Goal: Complete application form

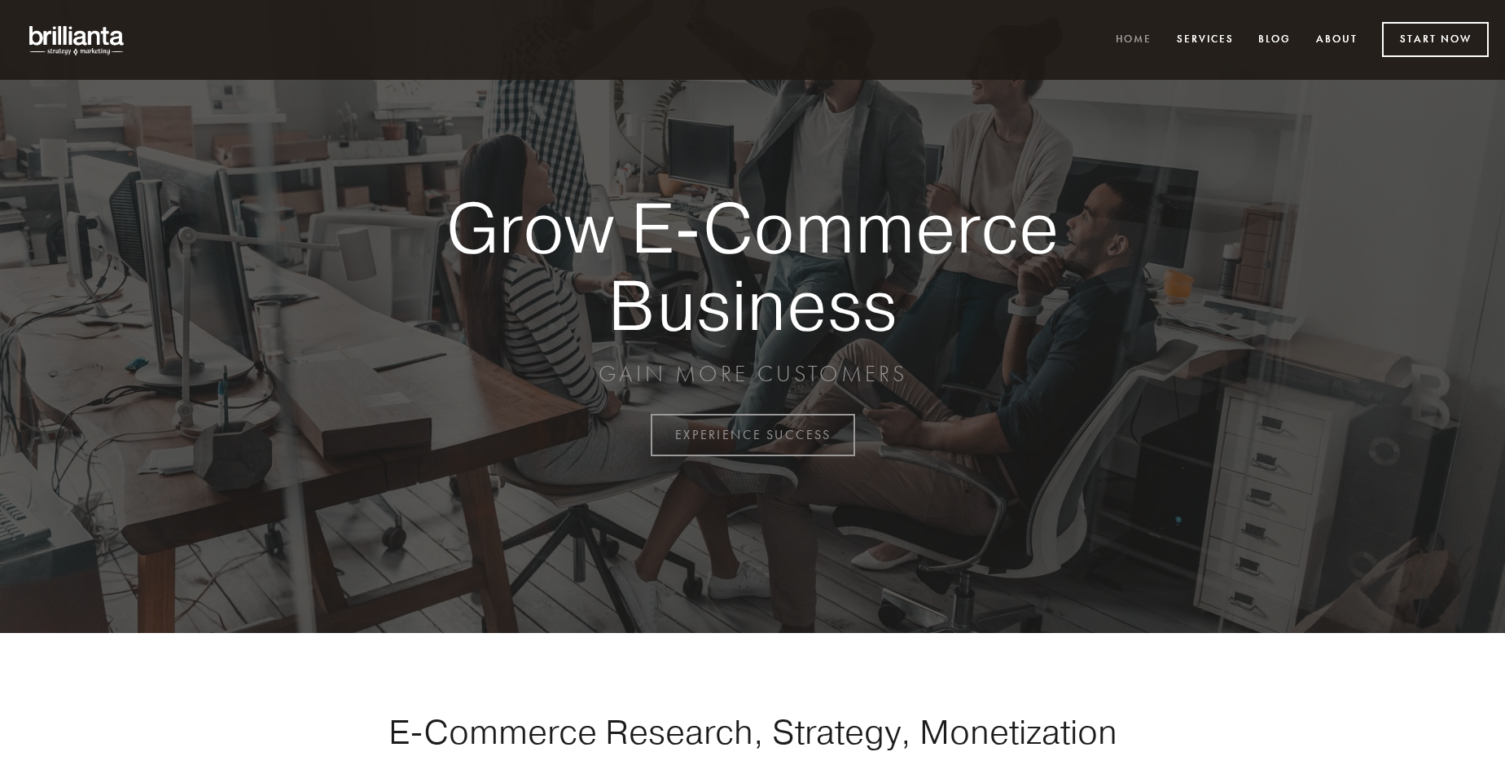
scroll to position [4268, 0]
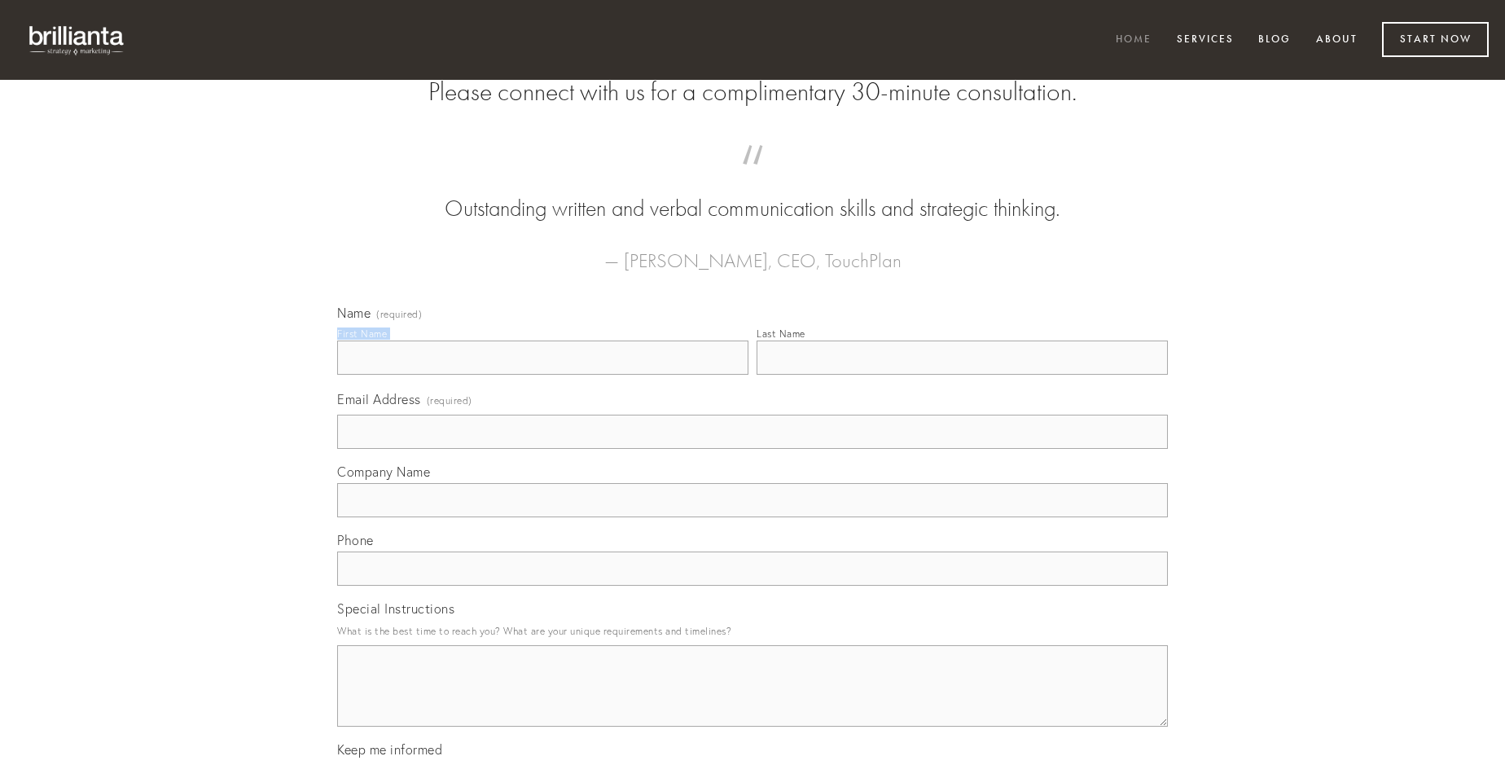
type input "[PERSON_NAME]"
click at [962, 375] on input "Last Name" at bounding box center [961, 357] width 411 height 34
type input "[PERSON_NAME]"
click at [752, 449] on input "Email Address (required)" at bounding box center [752, 431] width 831 height 34
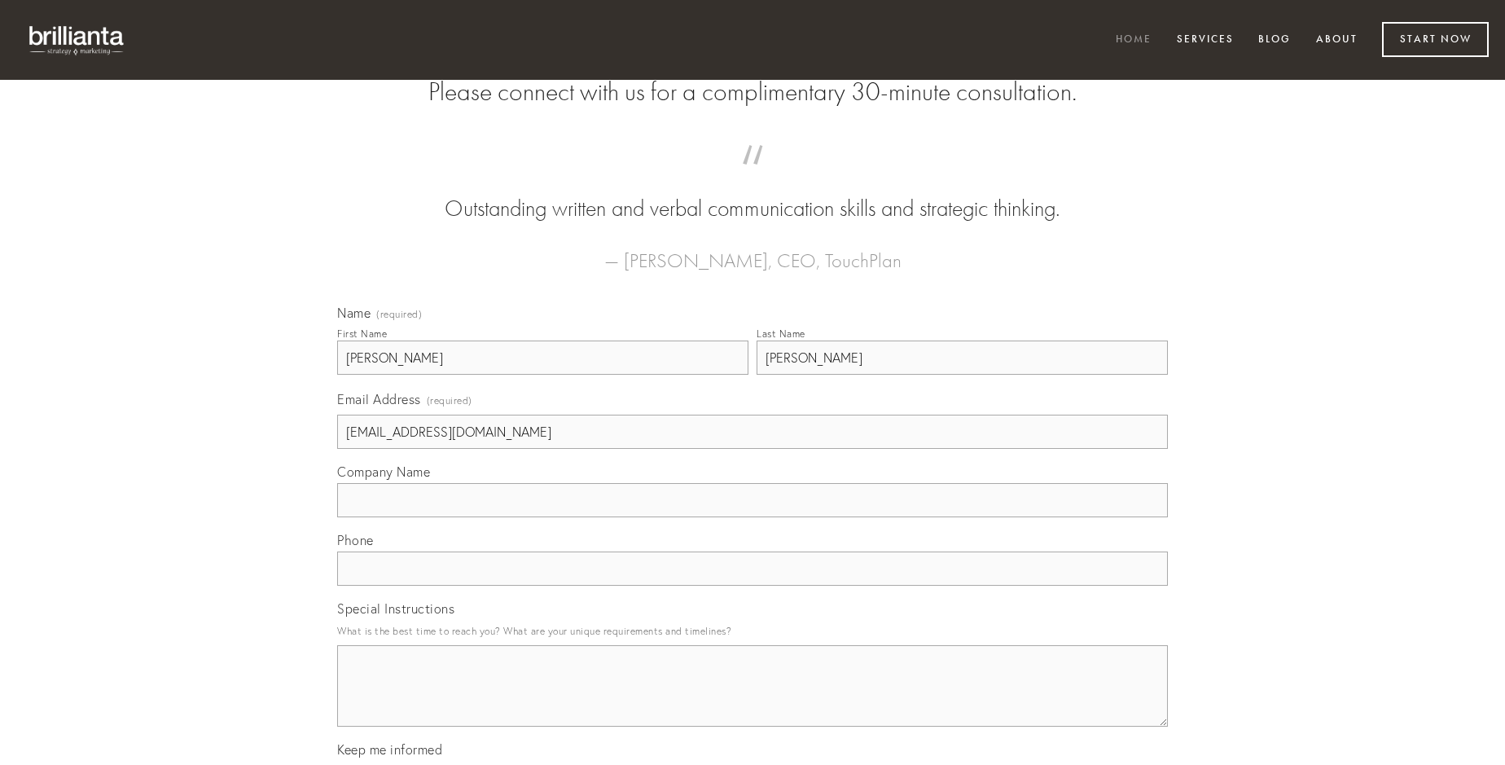
type input "[EMAIL_ADDRESS][DOMAIN_NAME]"
click at [752, 517] on input "Company Name" at bounding box center [752, 500] width 831 height 34
type input "dignissimos"
click at [752, 585] on input "text" at bounding box center [752, 568] width 831 height 34
click at [752, 700] on textarea "Special Instructions" at bounding box center [752, 685] width 831 height 81
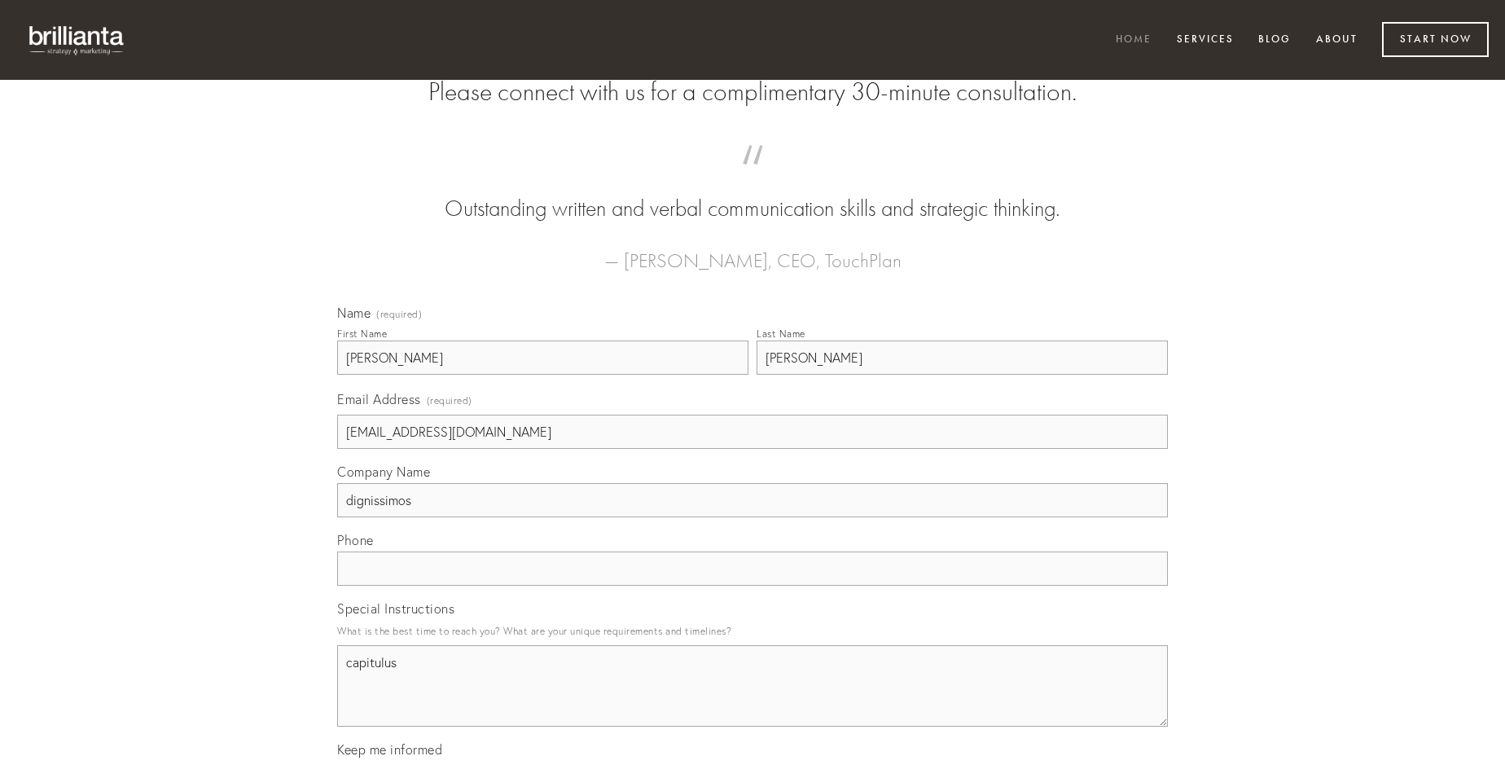
type textarea "capitulus"
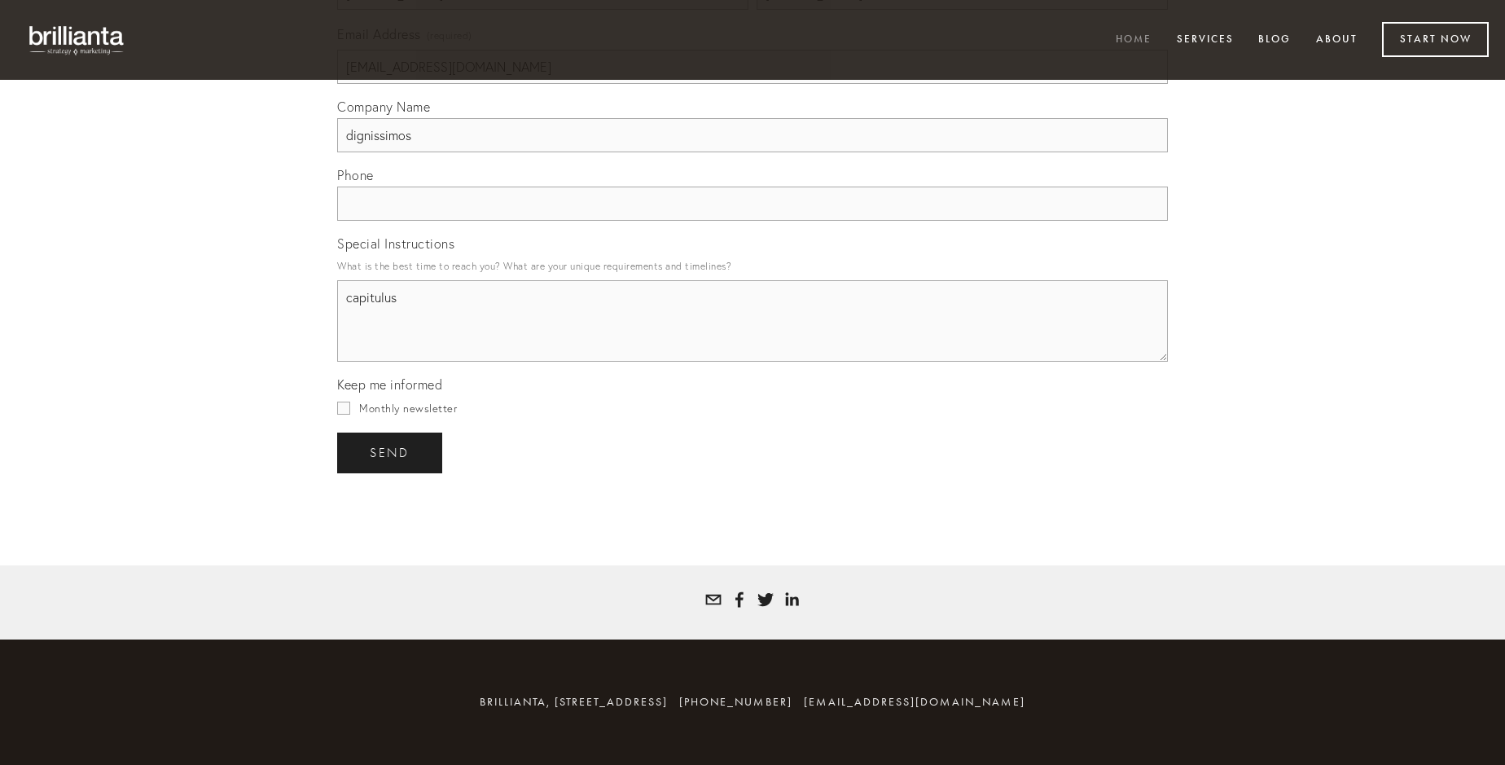
click at [391, 452] on span "send" at bounding box center [390, 452] width 40 height 15
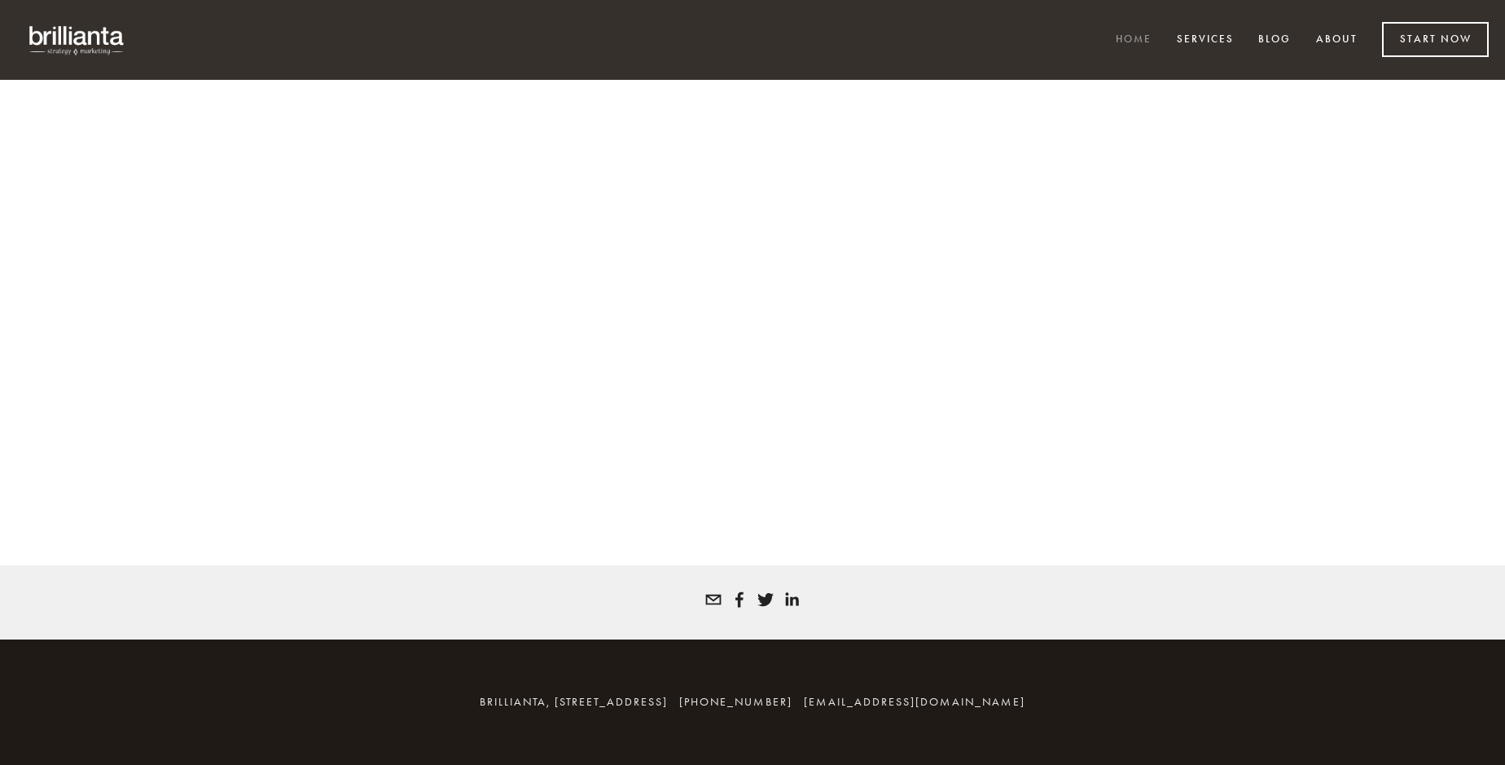
scroll to position [4246, 0]
